Goal: Information Seeking & Learning: Learn about a topic

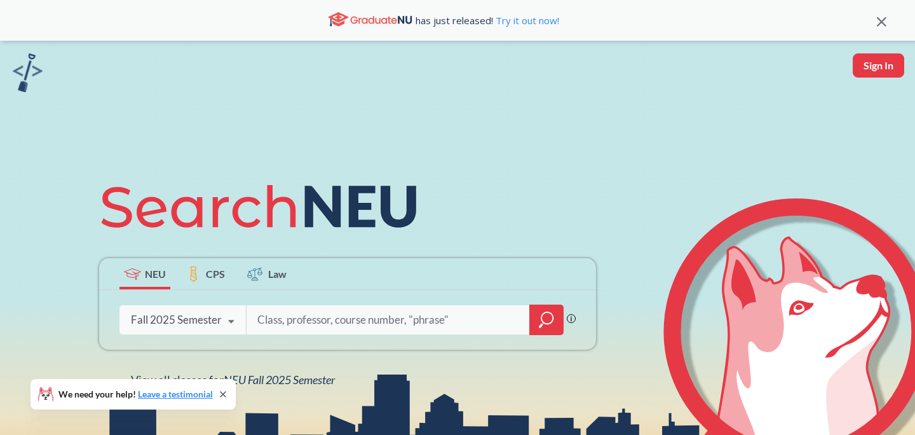
click at [226, 322] on icon at bounding box center [231, 322] width 24 height 36
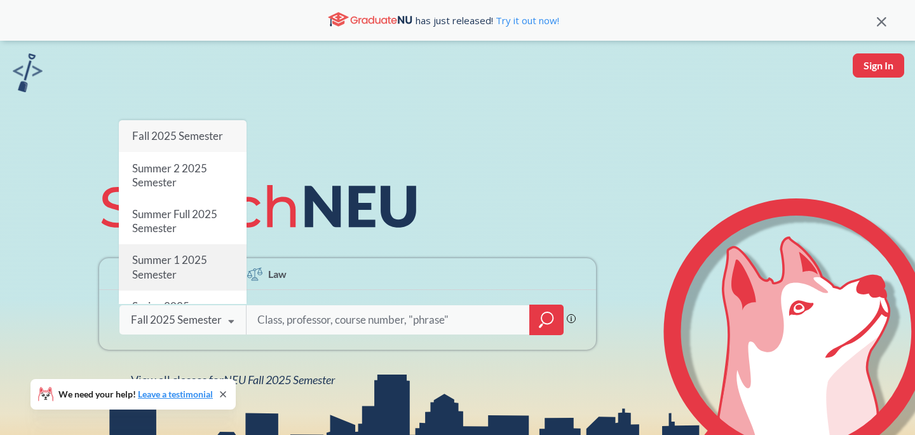
click at [191, 271] on div "Summer 1 2025 Semester" at bounding box center [183, 268] width 128 height 46
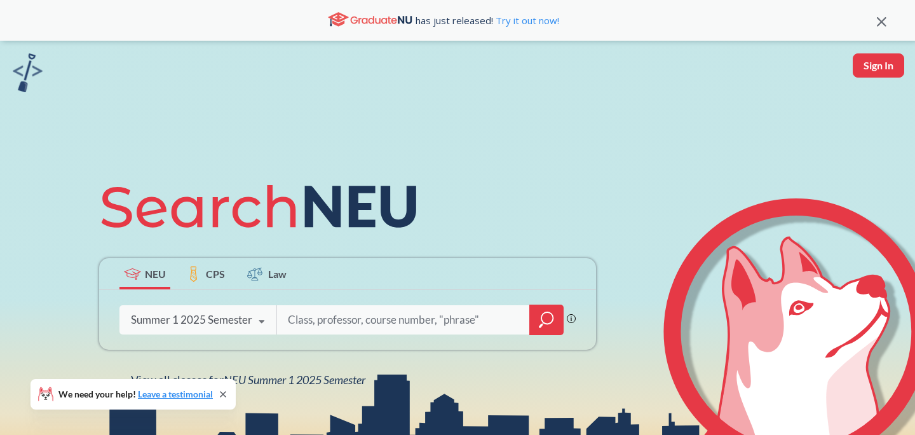
click at [348, 325] on input "search" at bounding box center [404, 319] width 234 height 27
type input "biostatistics"
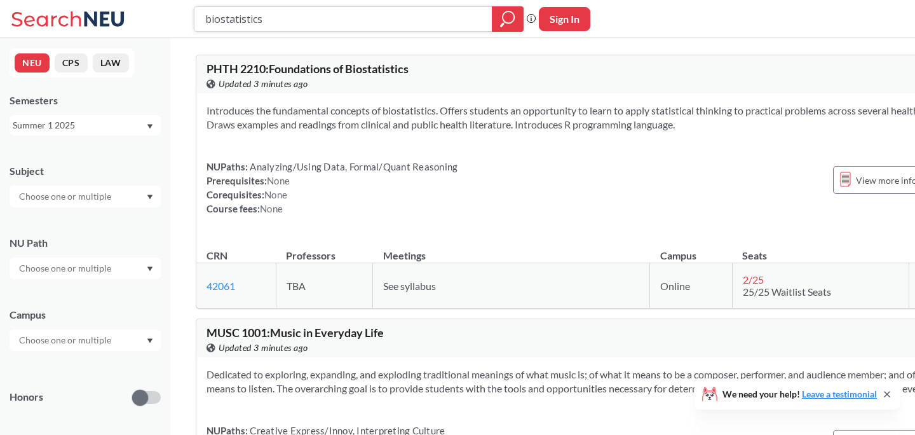
click at [269, 17] on input "biostatistics" at bounding box center [343, 19] width 279 height 22
click at [269, 18] on input "biostatistics" at bounding box center [343, 19] width 279 height 22
type input "phth"
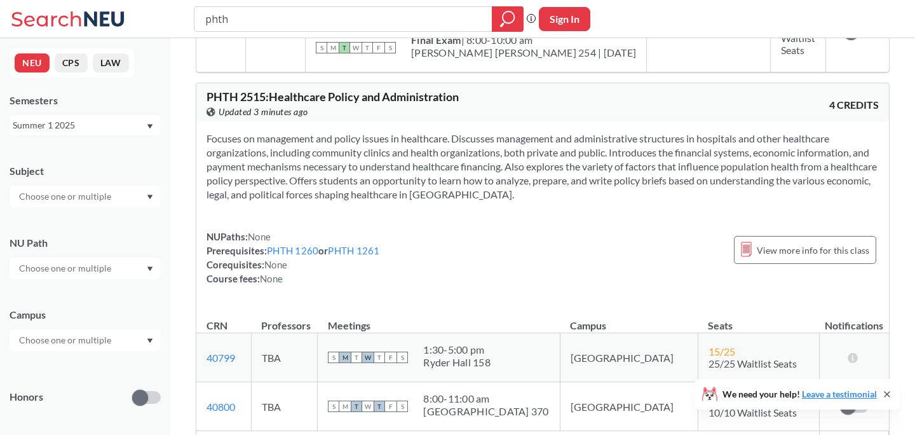
scroll to position [802, 0]
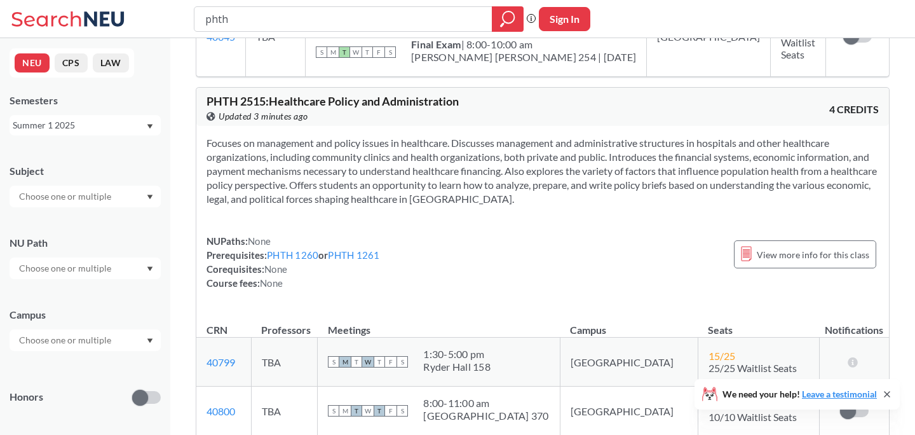
click at [102, 206] on div at bounding box center [85, 197] width 151 height 22
click at [143, 150] on div "NEU CPS LAW Semesters Summer 1 2025 Subject NU Path Campus Honors Class Type Le…" at bounding box center [85, 236] width 170 height 397
click at [95, 341] on input "text" at bounding box center [66, 339] width 107 height 15
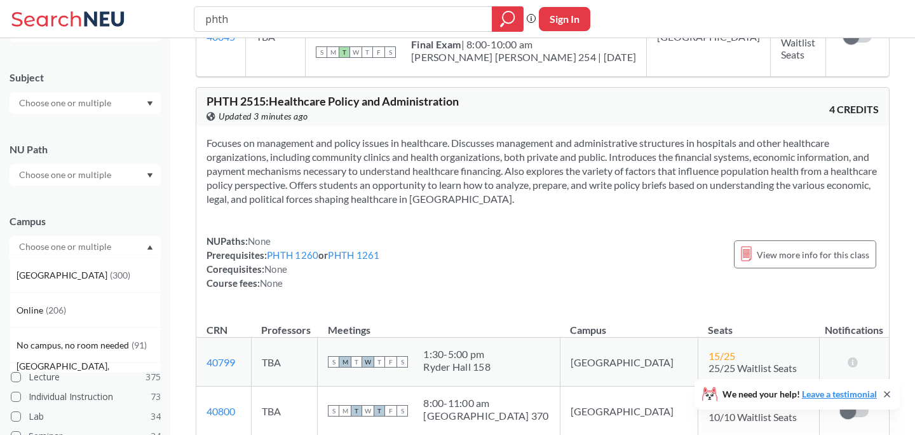
scroll to position [94, 0]
click at [69, 313] on div "Online ( 206 )" at bounding box center [89, 310] width 144 height 14
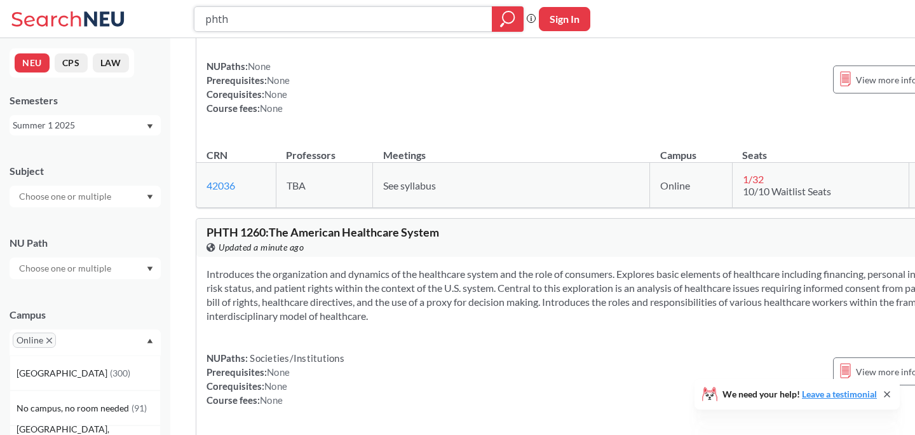
scroll to position [2188, 0]
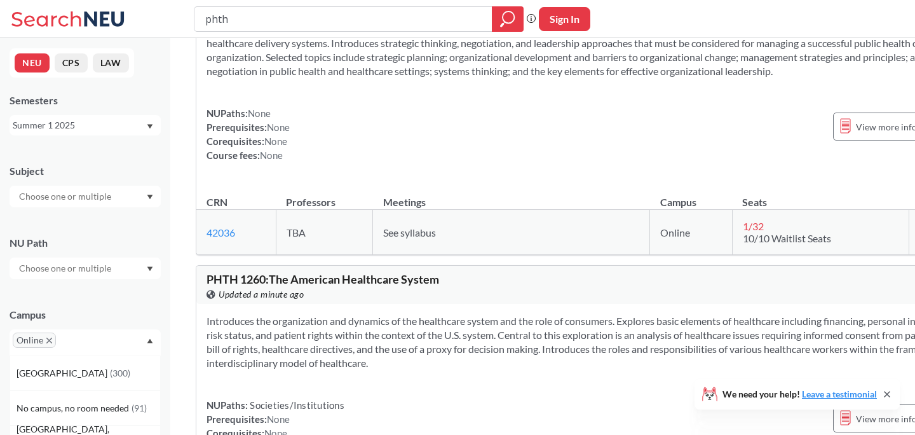
click at [74, 121] on div "Summer 1 2025" at bounding box center [79, 125] width 133 height 14
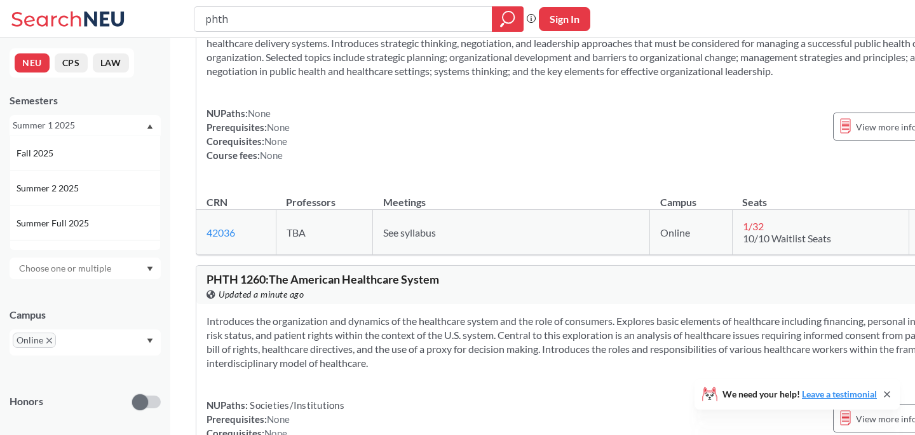
click at [79, 189] on span "Summer 2 2025" at bounding box center [49, 188] width 65 height 14
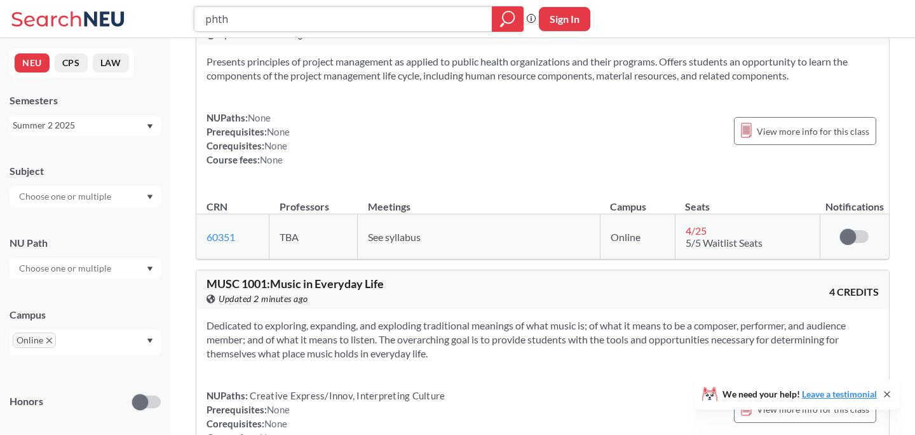
scroll to position [1966, 0]
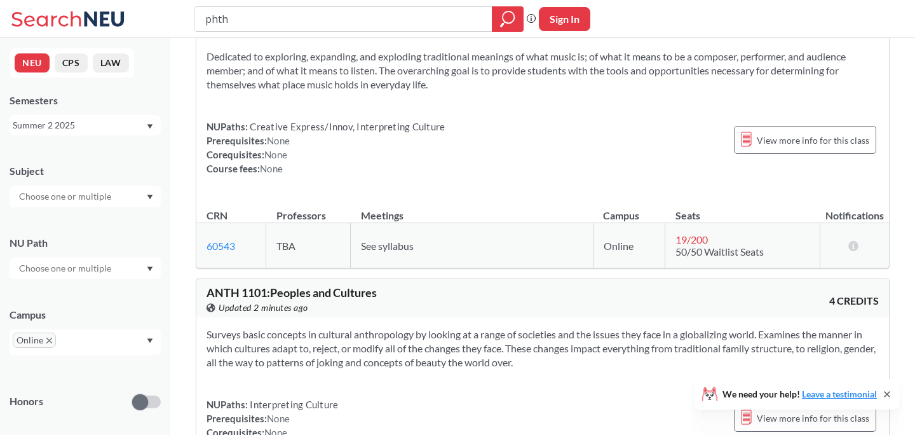
click at [81, 132] on div "Summer 2 2025" at bounding box center [79, 125] width 133 height 14
click at [80, 219] on span "Summer Full 2025" at bounding box center [54, 223] width 75 height 14
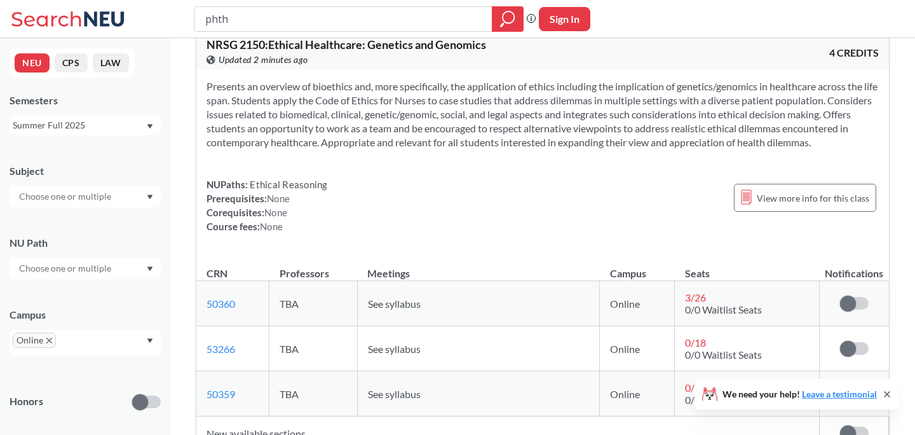
scroll to position [2715, 0]
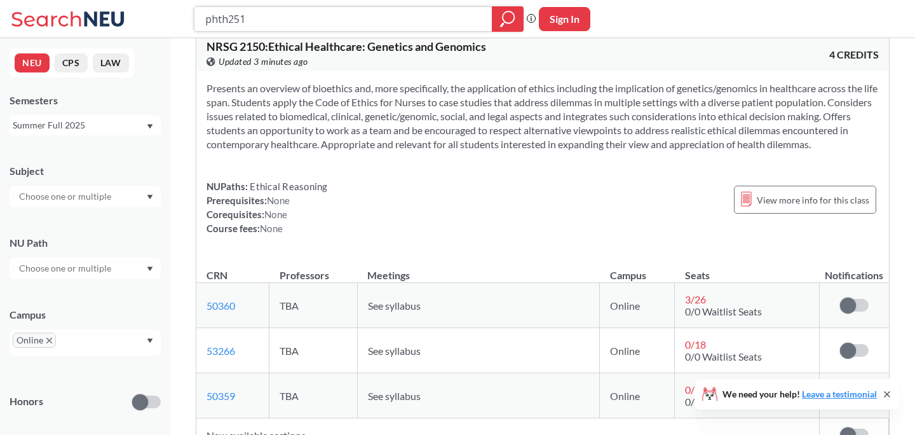
type input "phth2515"
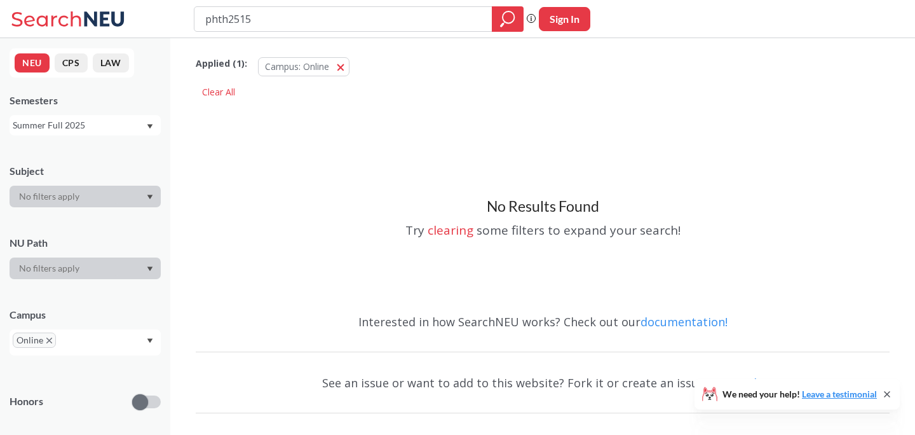
click at [65, 130] on div "Summer Full 2025" at bounding box center [79, 125] width 133 height 14
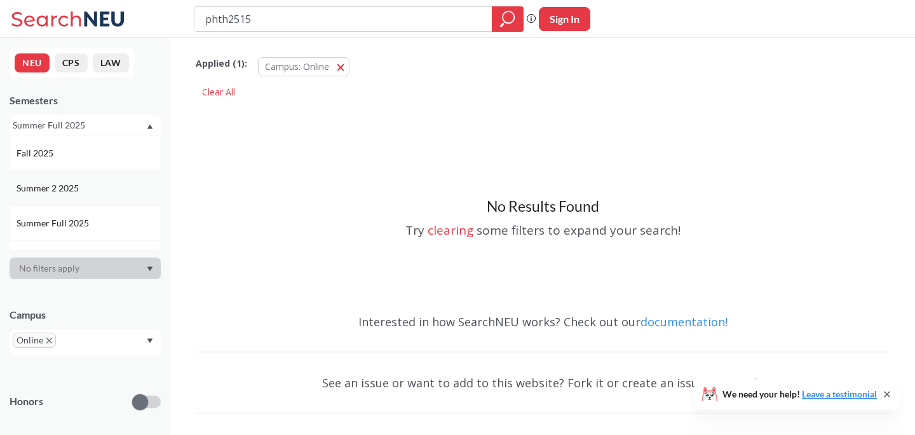
click at [72, 195] on div "Summer 2 2025" at bounding box center [85, 187] width 151 height 35
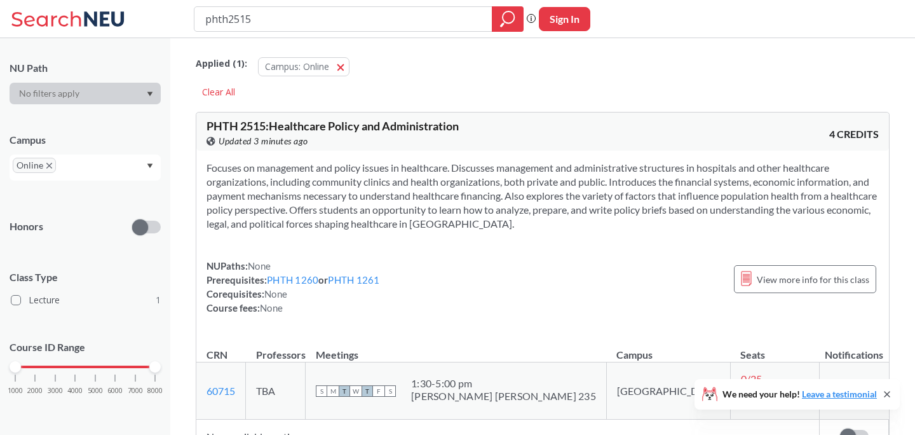
click at [266, 16] on input "phth2515" at bounding box center [343, 19] width 279 height 22
click at [264, 22] on input "phth2515" at bounding box center [343, 19] width 279 height 22
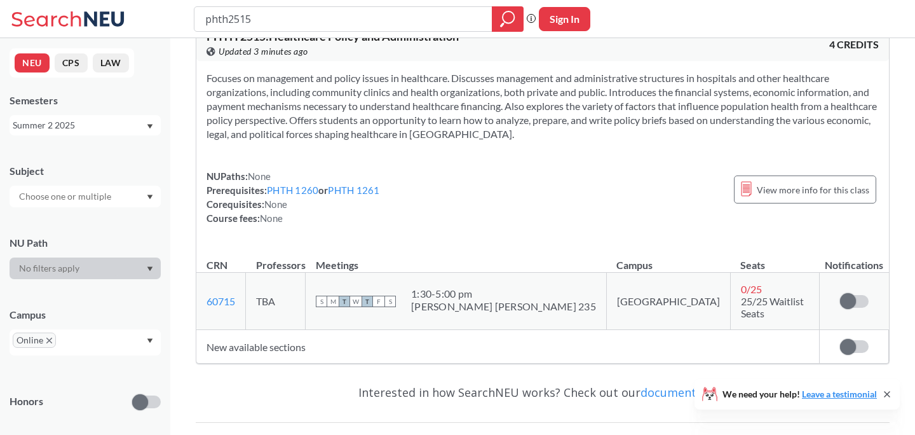
click at [65, 128] on div "Summer 2 2025" at bounding box center [79, 125] width 133 height 14
click at [79, 162] on span "Summer 1 2025" at bounding box center [49, 159] width 65 height 14
